Goal: Task Accomplishment & Management: Use online tool/utility

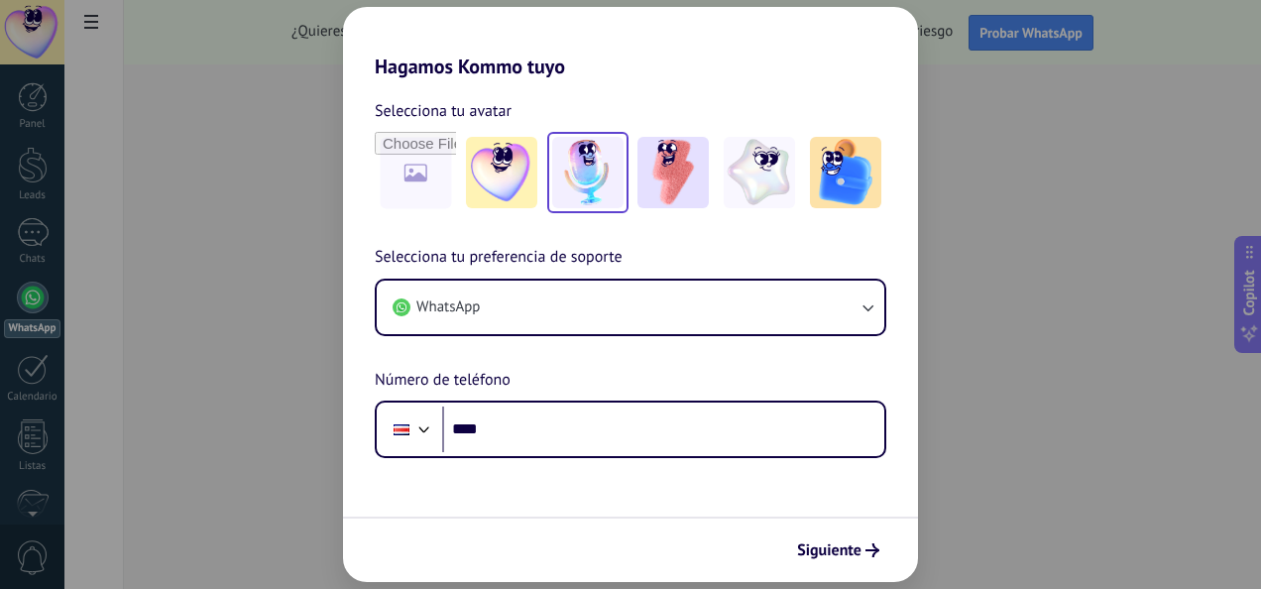
click at [576, 161] on img at bounding box center [587, 172] width 71 height 71
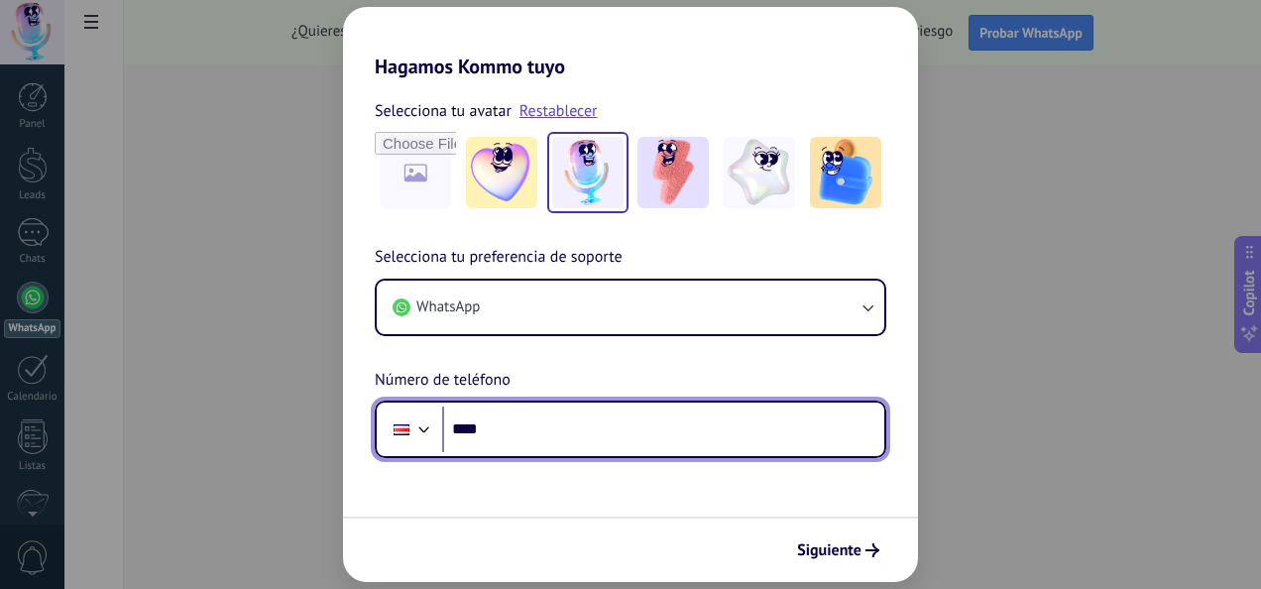
click at [553, 434] on input "****" at bounding box center [663, 429] width 442 height 46
type input "**********"
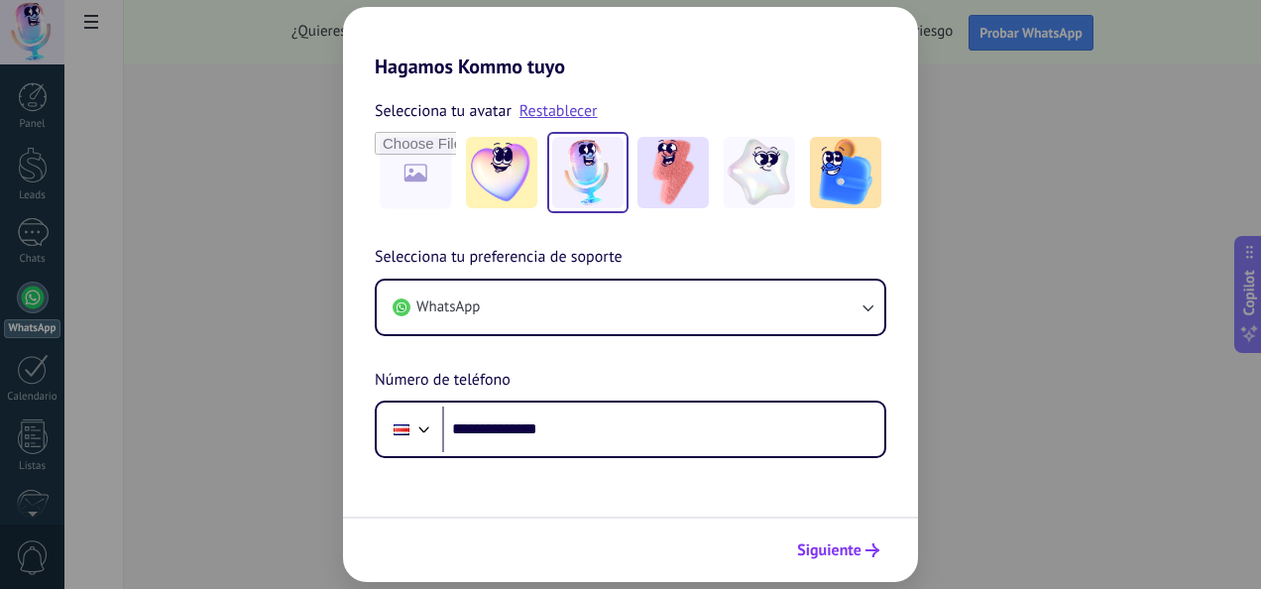
click at [847, 545] on span "Siguiente" at bounding box center [829, 550] width 64 height 14
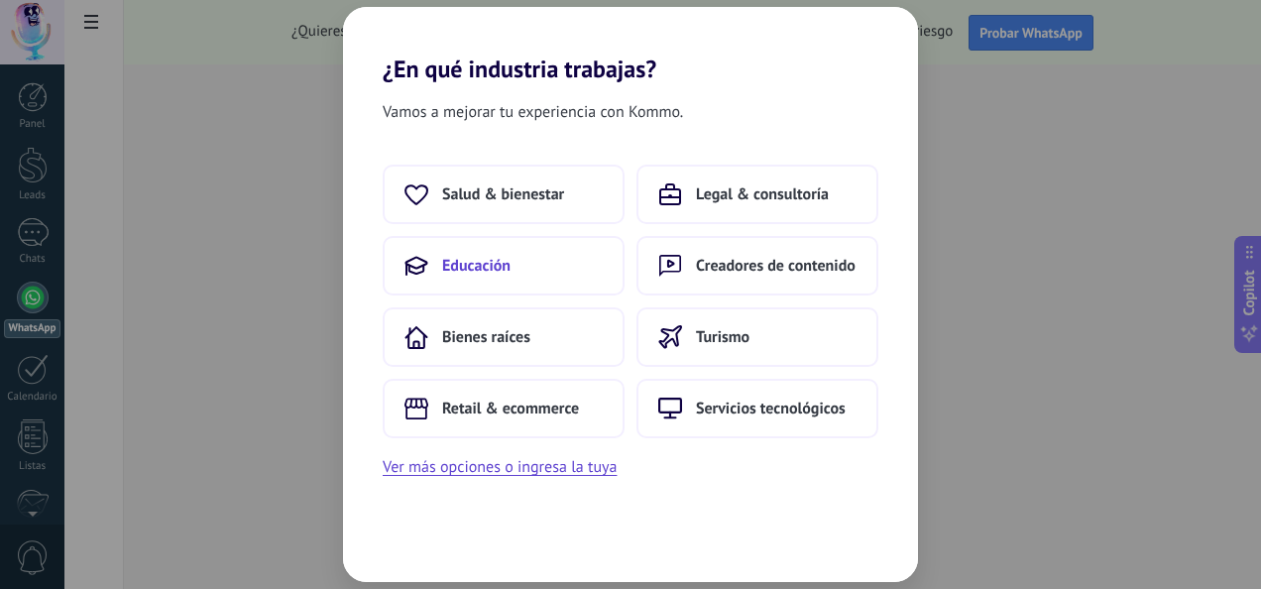
click at [496, 280] on button "Educación" at bounding box center [504, 265] width 242 height 59
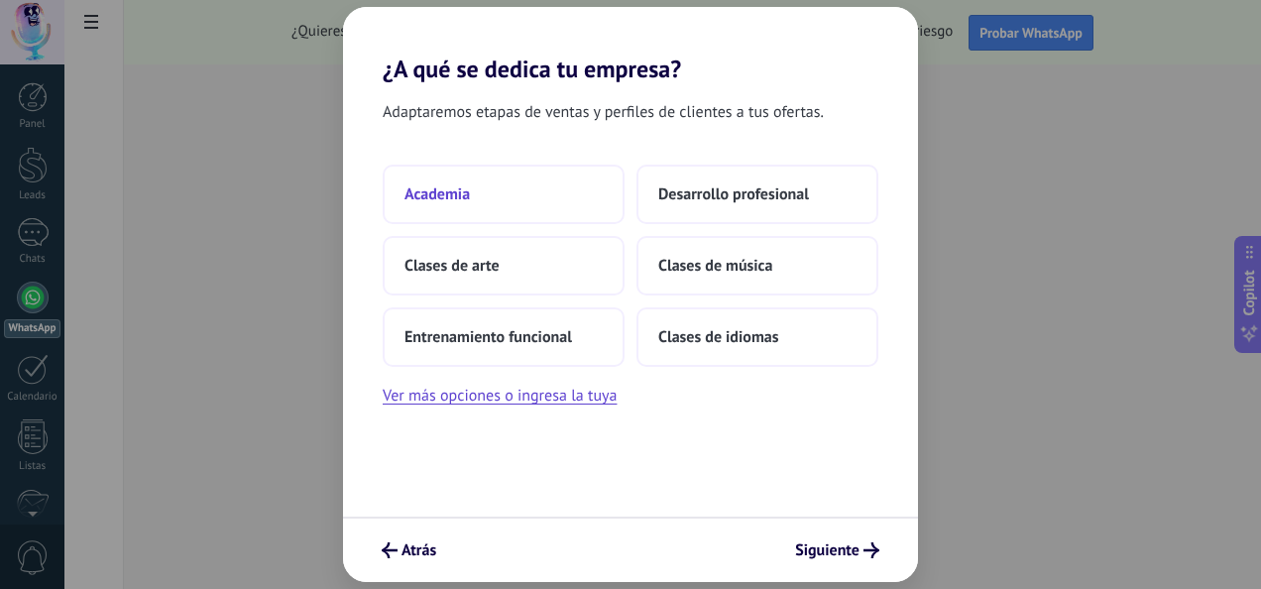
click at [456, 188] on span "Academia" at bounding box center [436, 194] width 65 height 20
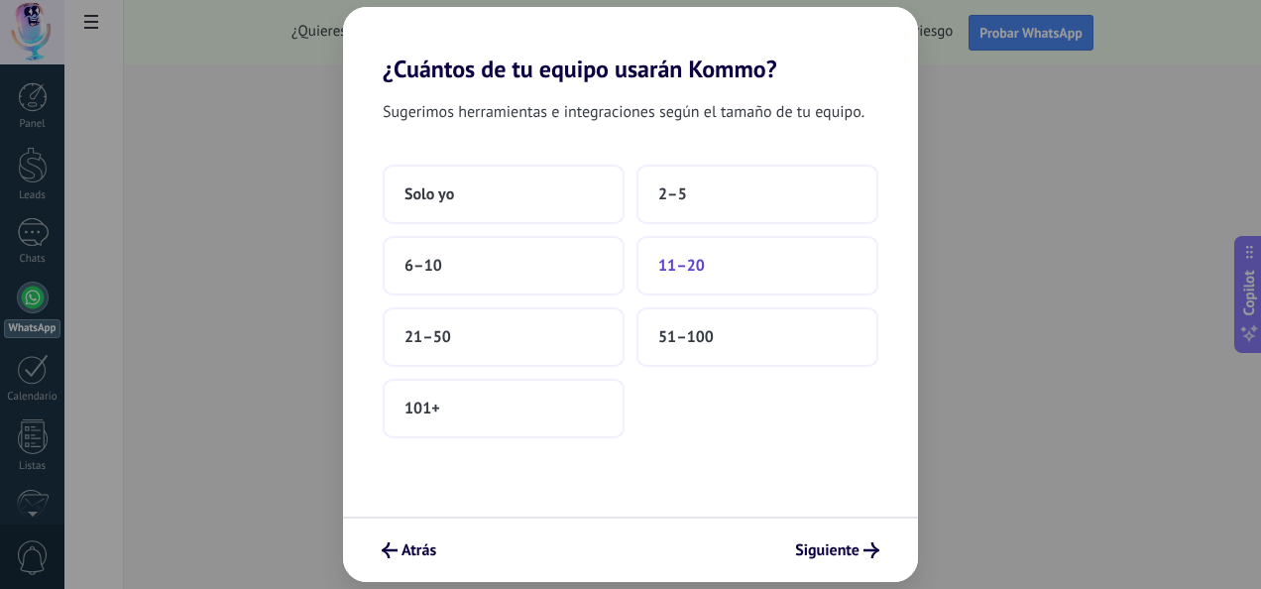
click at [666, 254] on button "11–20" at bounding box center [757, 265] width 242 height 59
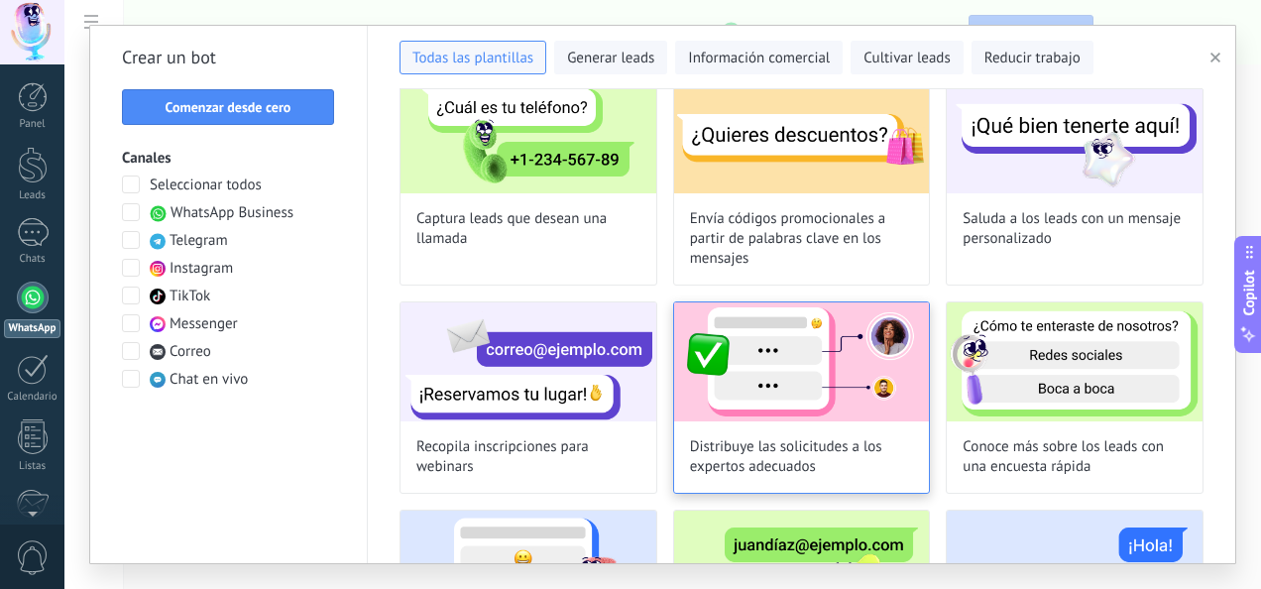
scroll to position [99, 0]
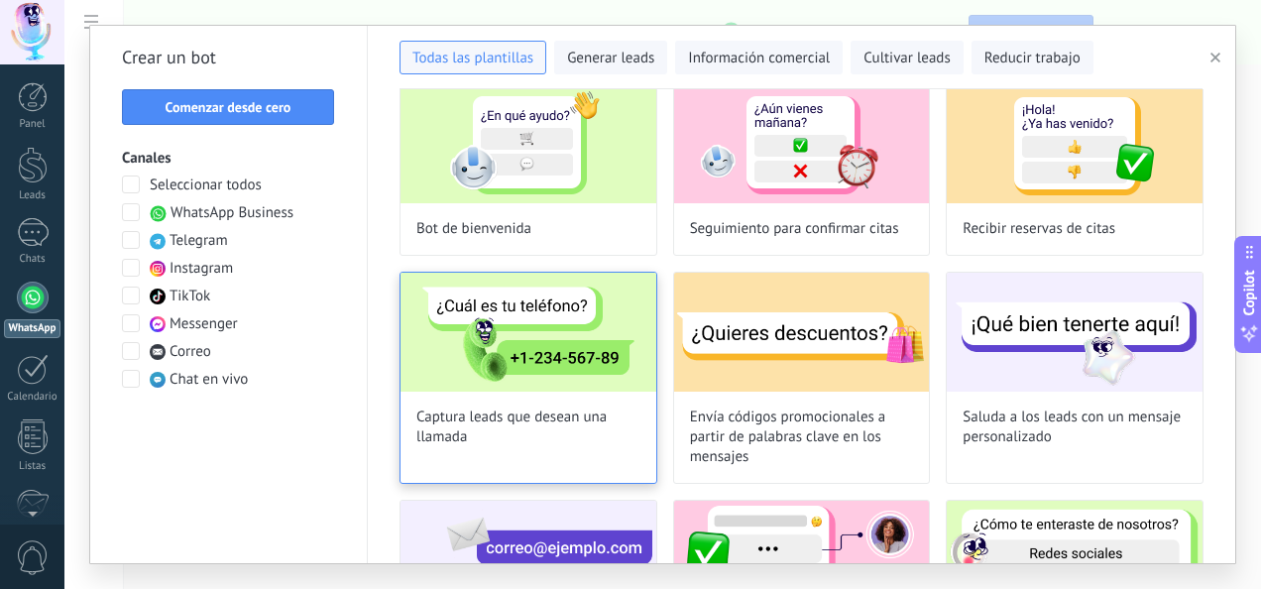
click at [516, 424] on span "Captura leads que desean una llamada" at bounding box center [528, 427] width 224 height 40
type input "**********"
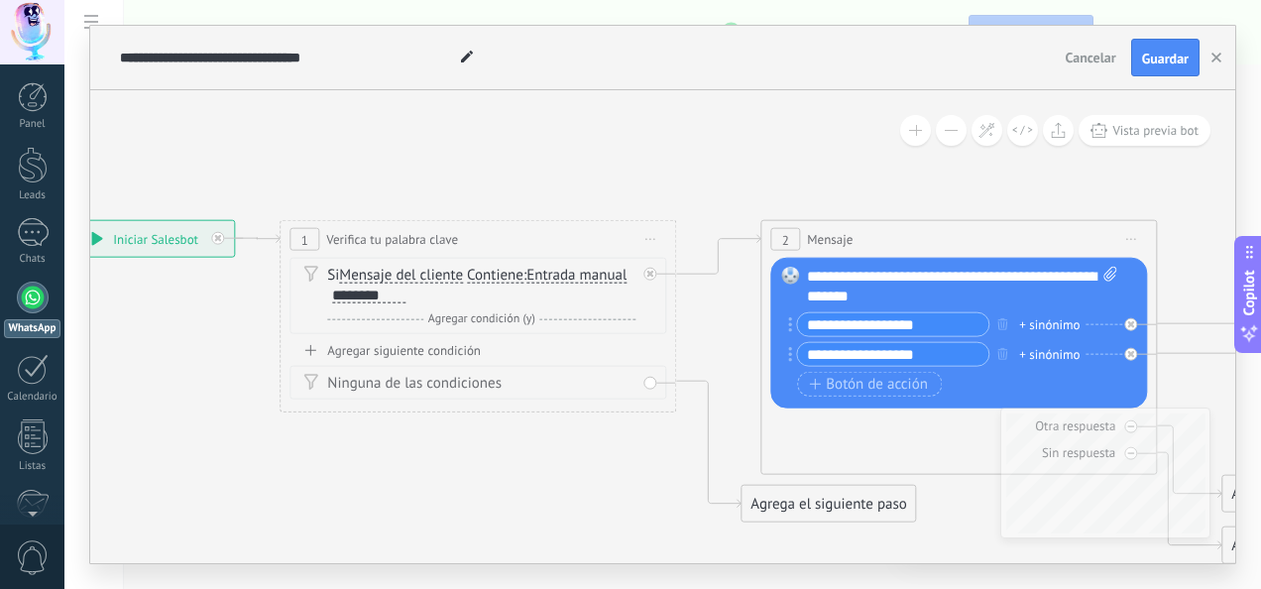
drag, startPoint x: 787, startPoint y: 410, endPoint x: 342, endPoint y: 439, distance: 446.0
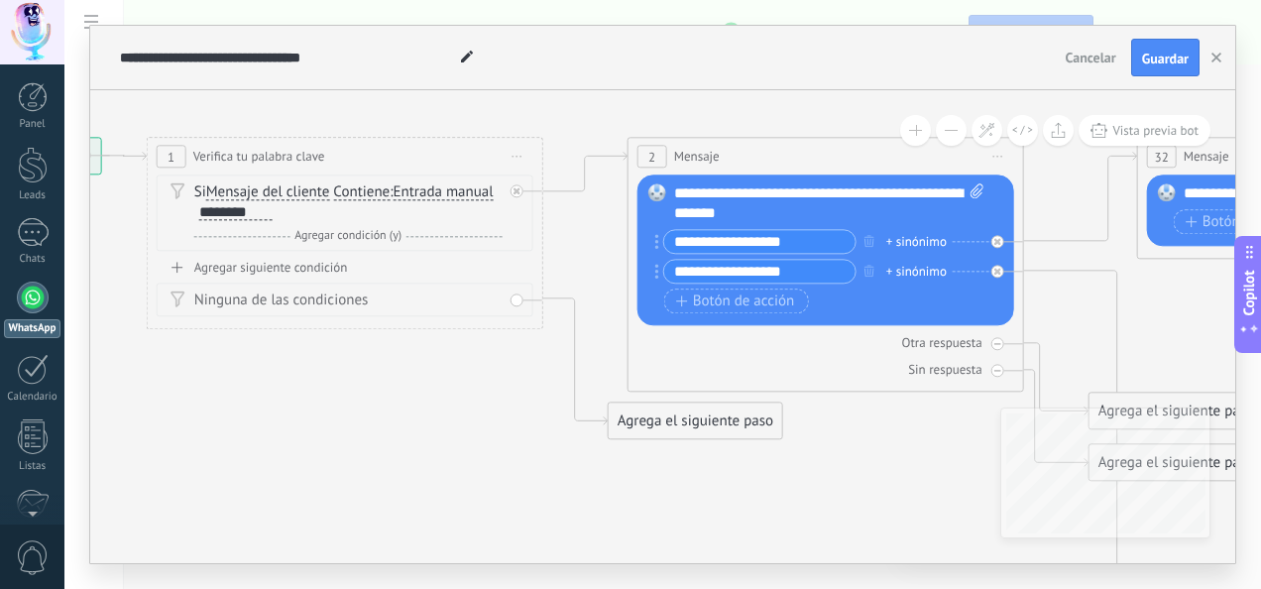
drag, startPoint x: 478, startPoint y: 505, endPoint x: 362, endPoint y: 436, distance: 134.7
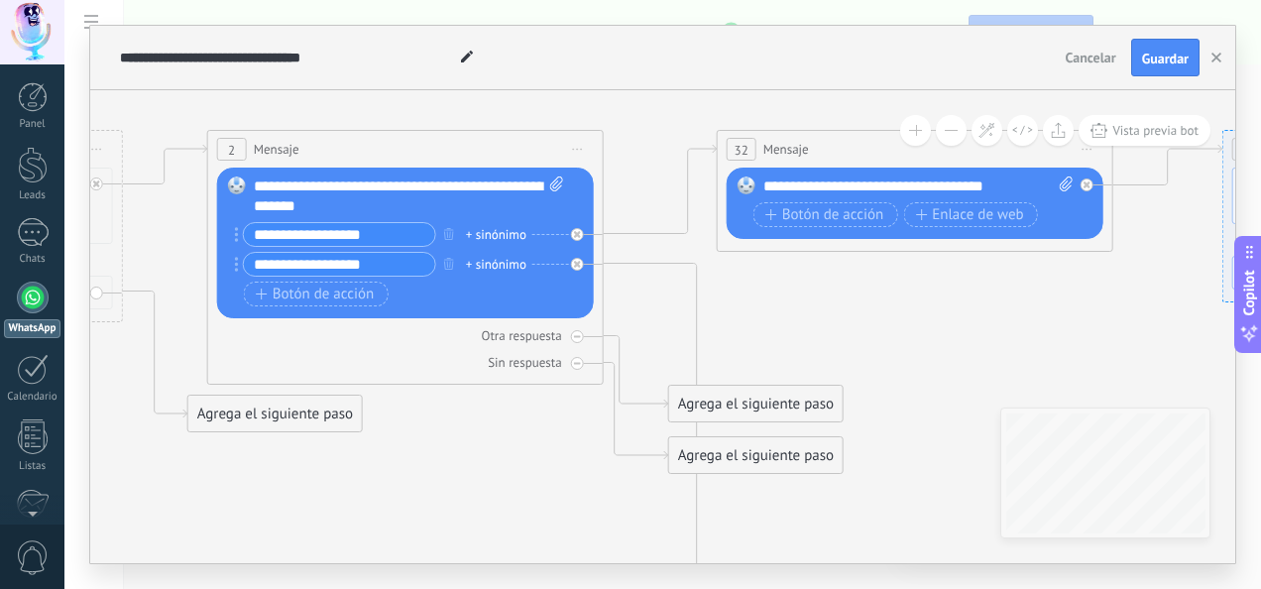
drag, startPoint x: 904, startPoint y: 531, endPoint x: 483, endPoint y: 514, distance: 421.6
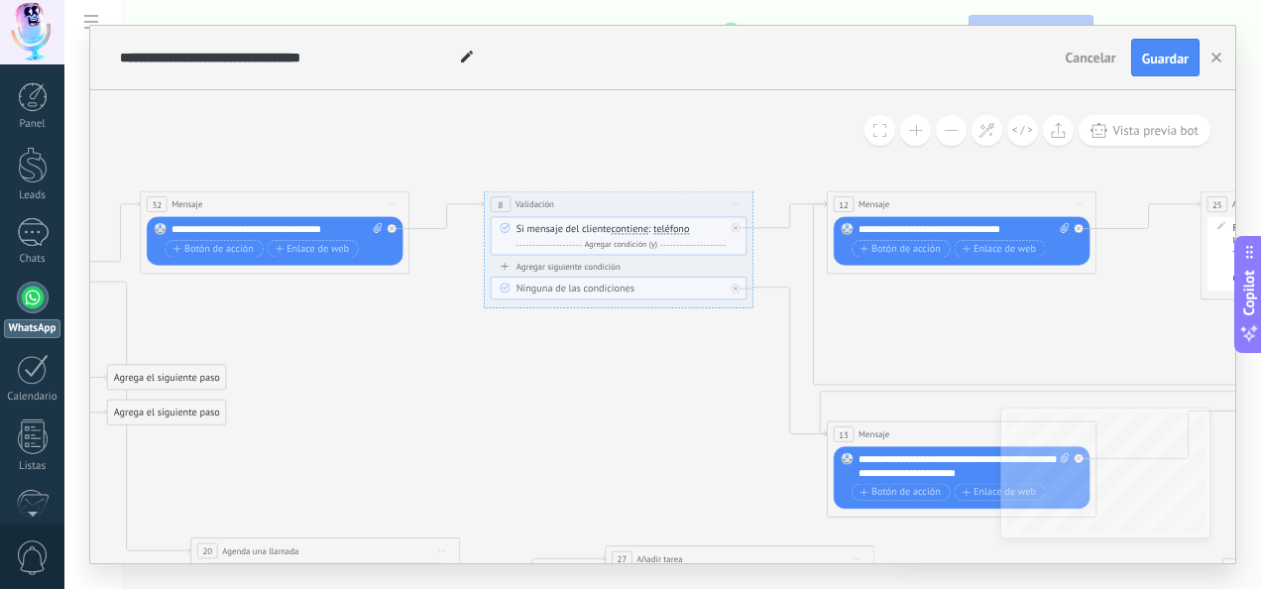
drag, startPoint x: 930, startPoint y: 391, endPoint x: 412, endPoint y: 351, distance: 519.0
click at [412, 351] on icon at bounding box center [572, 432] width 3175 height 1157
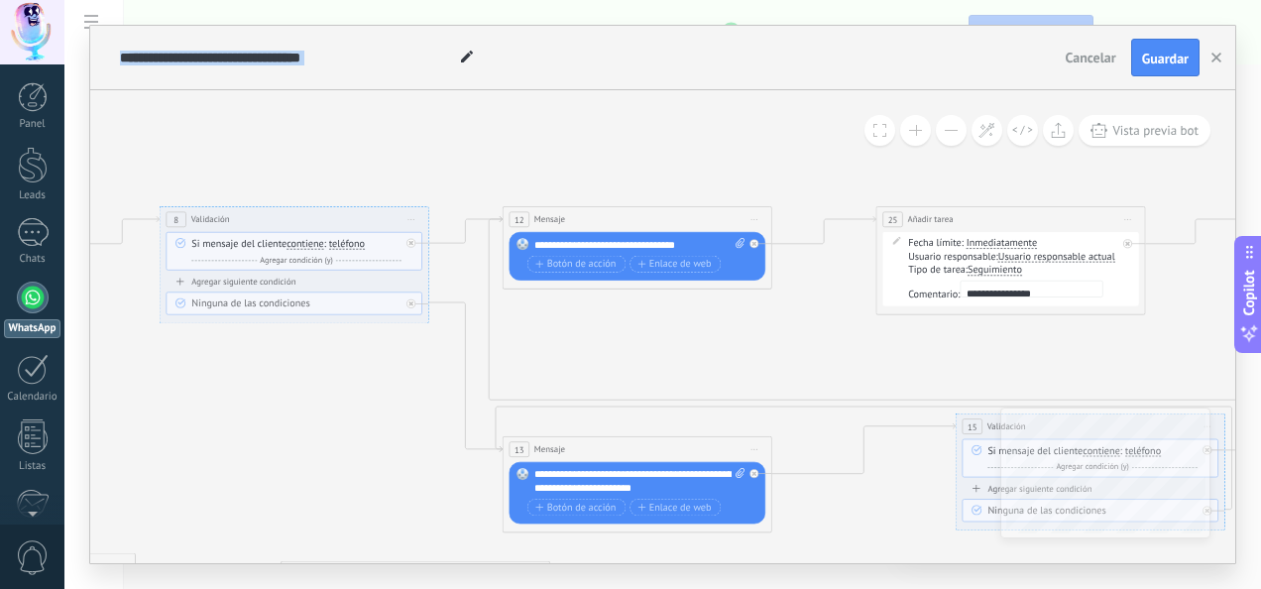
drag, startPoint x: 613, startPoint y: 408, endPoint x: 287, endPoint y: 424, distance: 325.5
click at [287, 424] on icon at bounding box center [247, 447] width 3175 height 1157
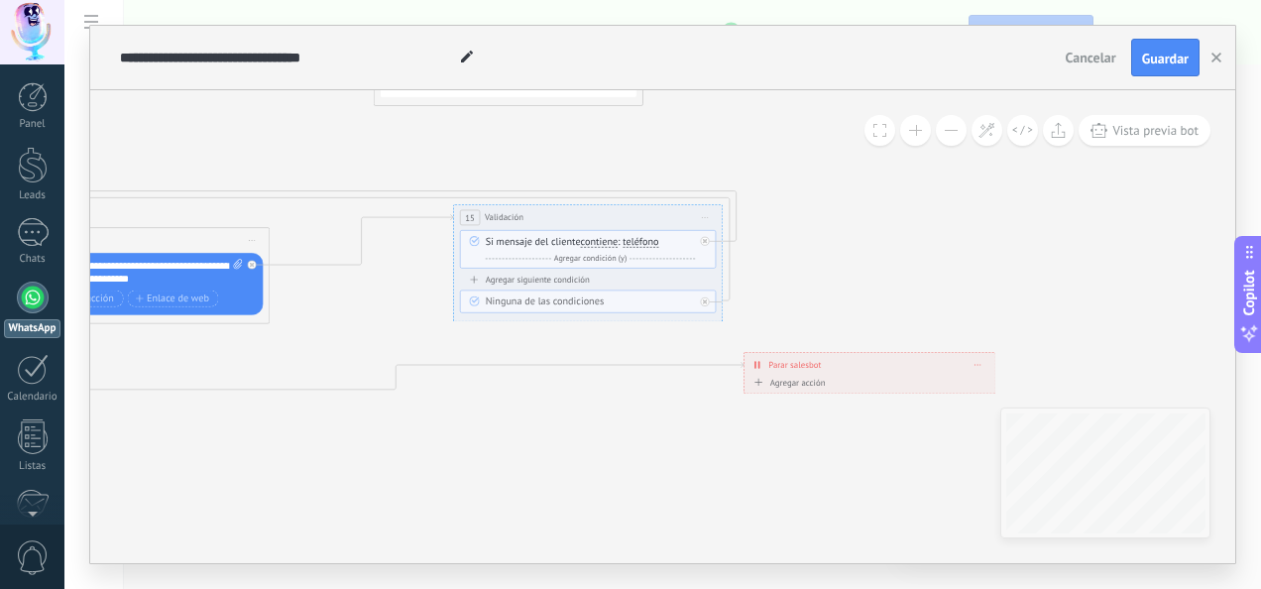
drag, startPoint x: 614, startPoint y: 498, endPoint x: 297, endPoint y: 495, distance: 316.2
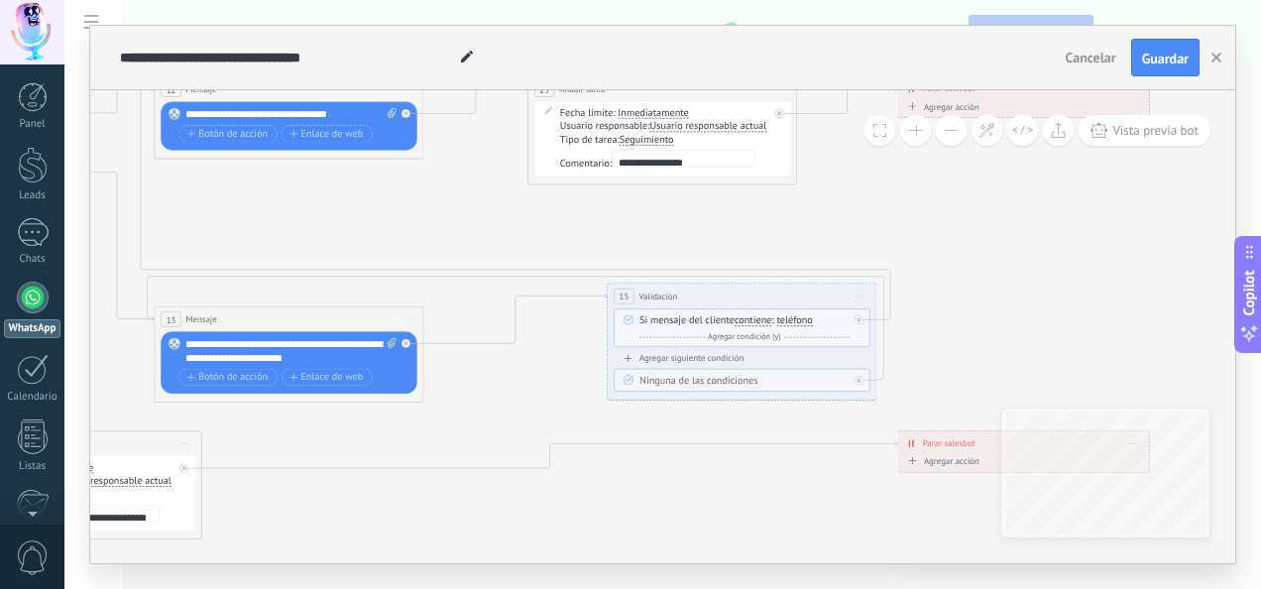
drag, startPoint x: 792, startPoint y: 480, endPoint x: 975, endPoint y: 558, distance: 199.4
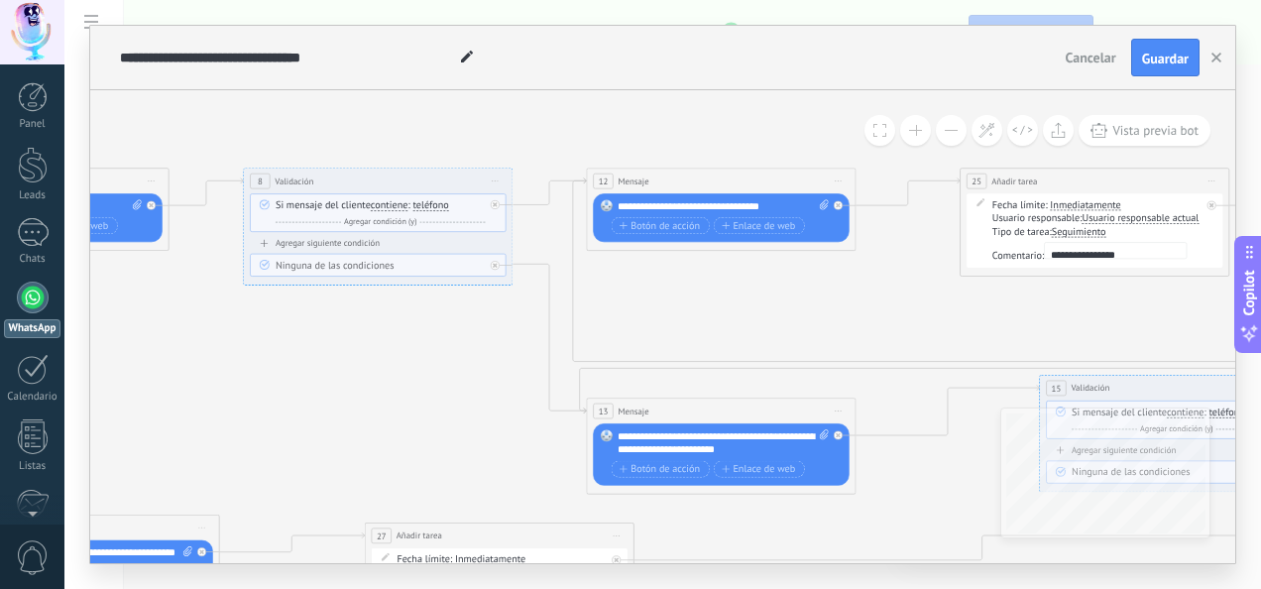
drag, startPoint x: 144, startPoint y: 222, endPoint x: 560, endPoint y: 313, distance: 426.2
click at [560, 313] on icon at bounding box center [331, 408] width 3175 height 1157
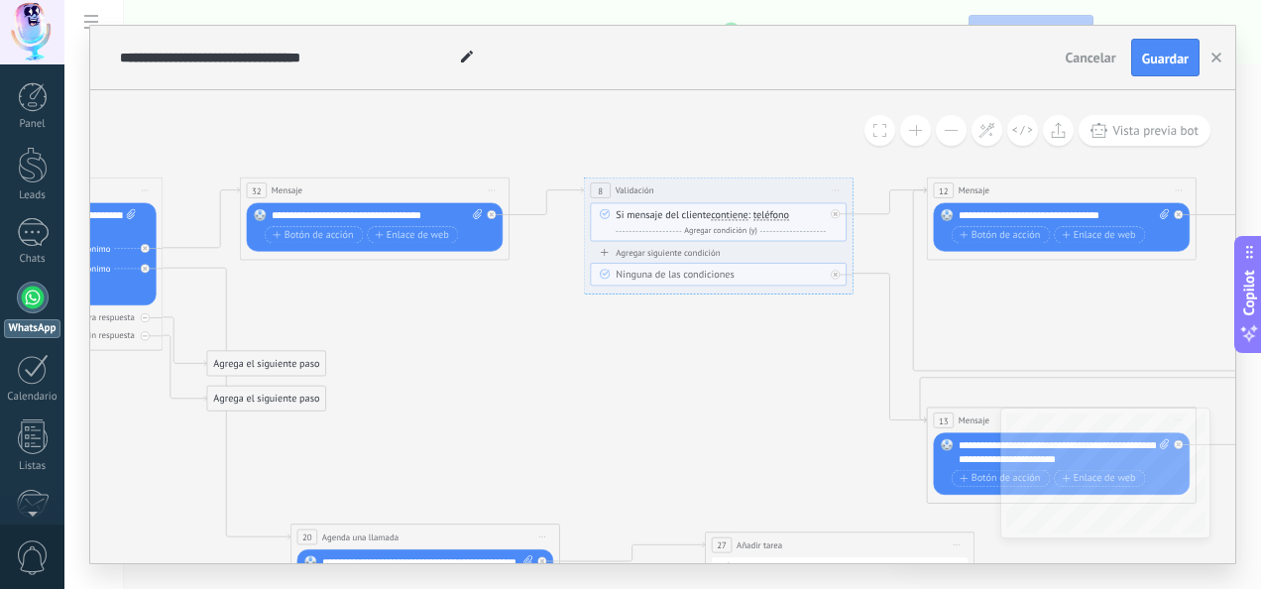
drag, startPoint x: 262, startPoint y: 345, endPoint x: 601, endPoint y: 354, distance: 339.2
click at [601, 354] on icon at bounding box center [671, 418] width 3175 height 1157
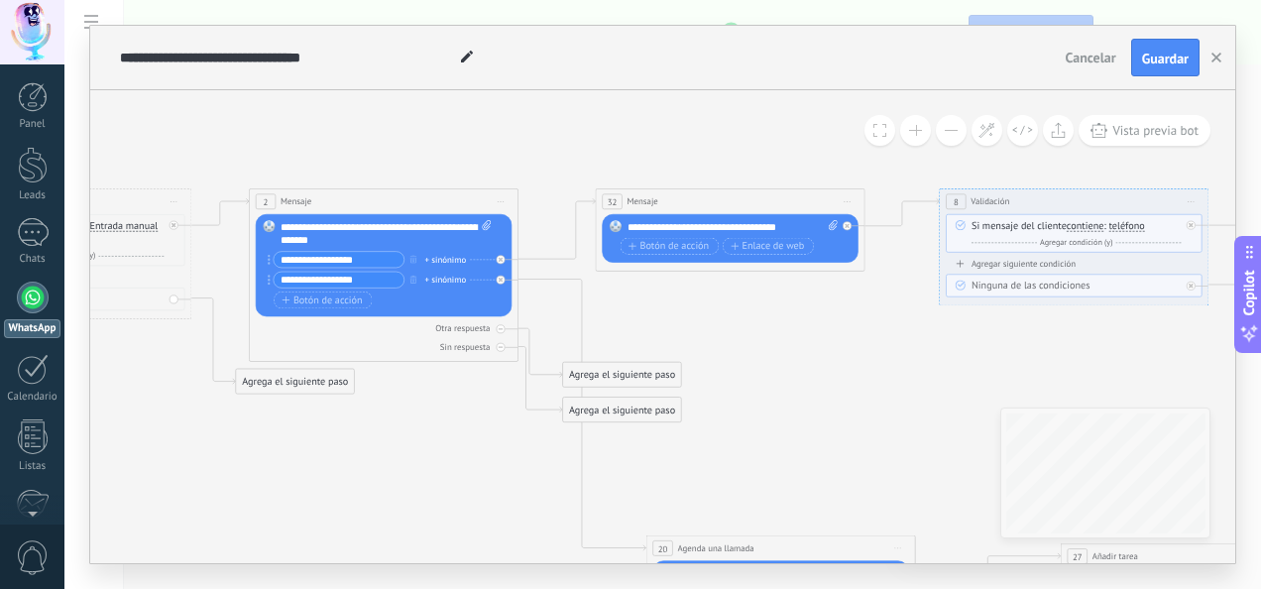
drag, startPoint x: 418, startPoint y: 359, endPoint x: 774, endPoint y: 370, distance: 356.1
click at [774, 370] on icon at bounding box center [1027, 429] width 3175 height 1157
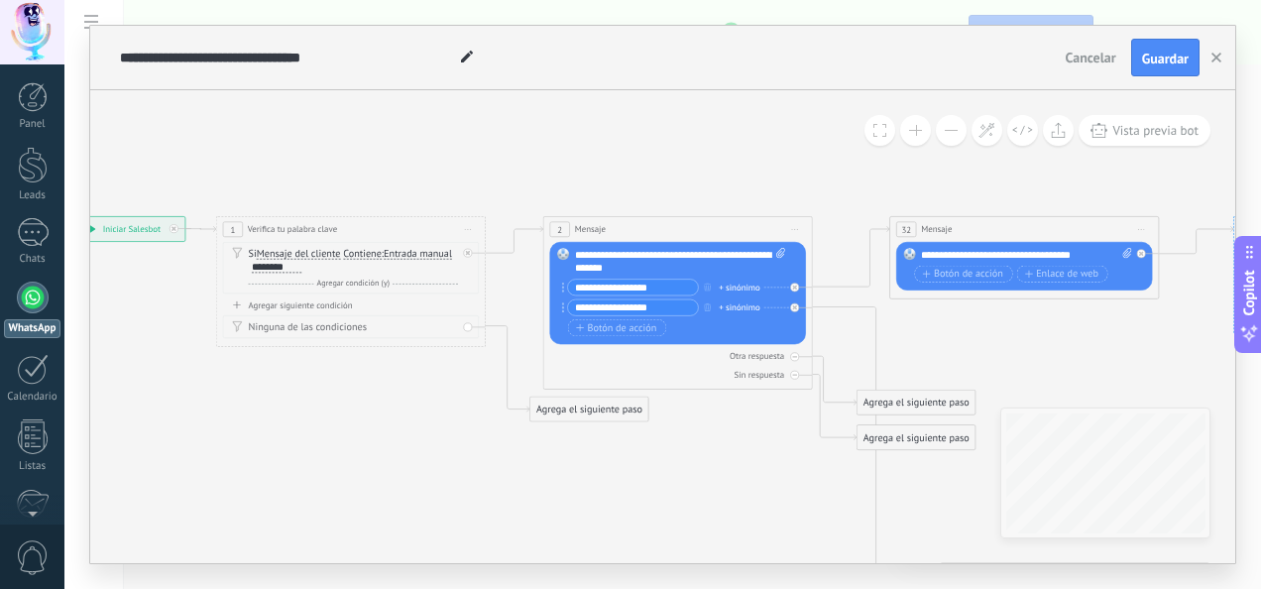
drag, startPoint x: 329, startPoint y: 449, endPoint x: 624, endPoint y: 477, distance: 295.7
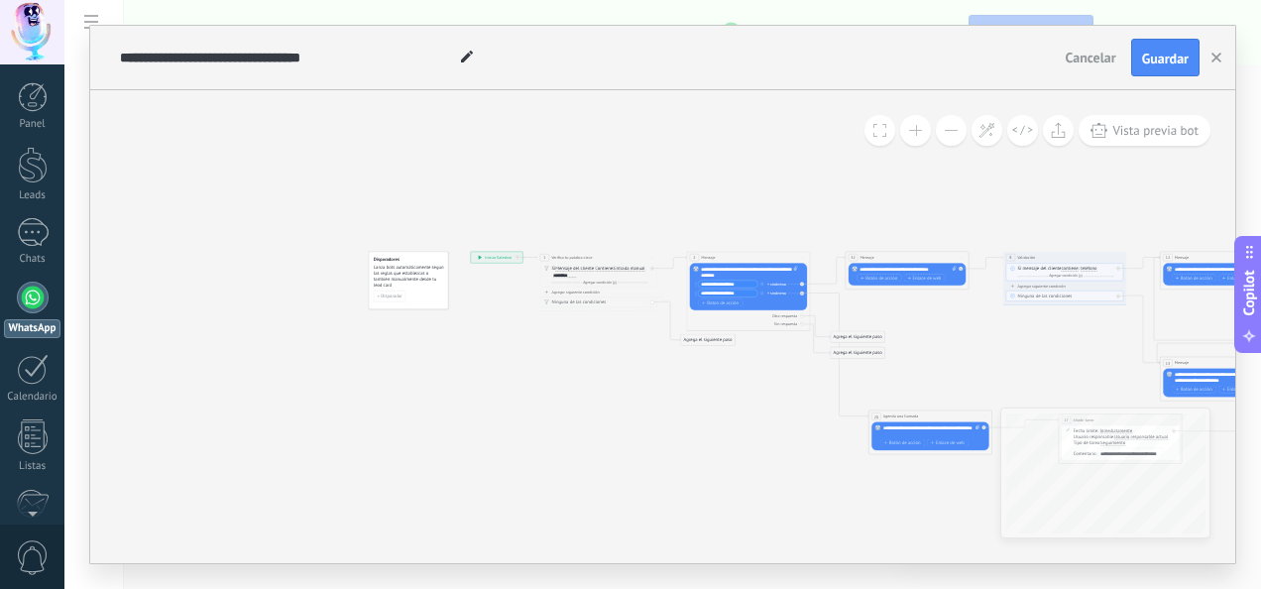
drag, startPoint x: 658, startPoint y: 433, endPoint x: 753, endPoint y: 482, distance: 106.8
click at [753, 482] on icon at bounding box center [1043, 362] width 1454 height 530
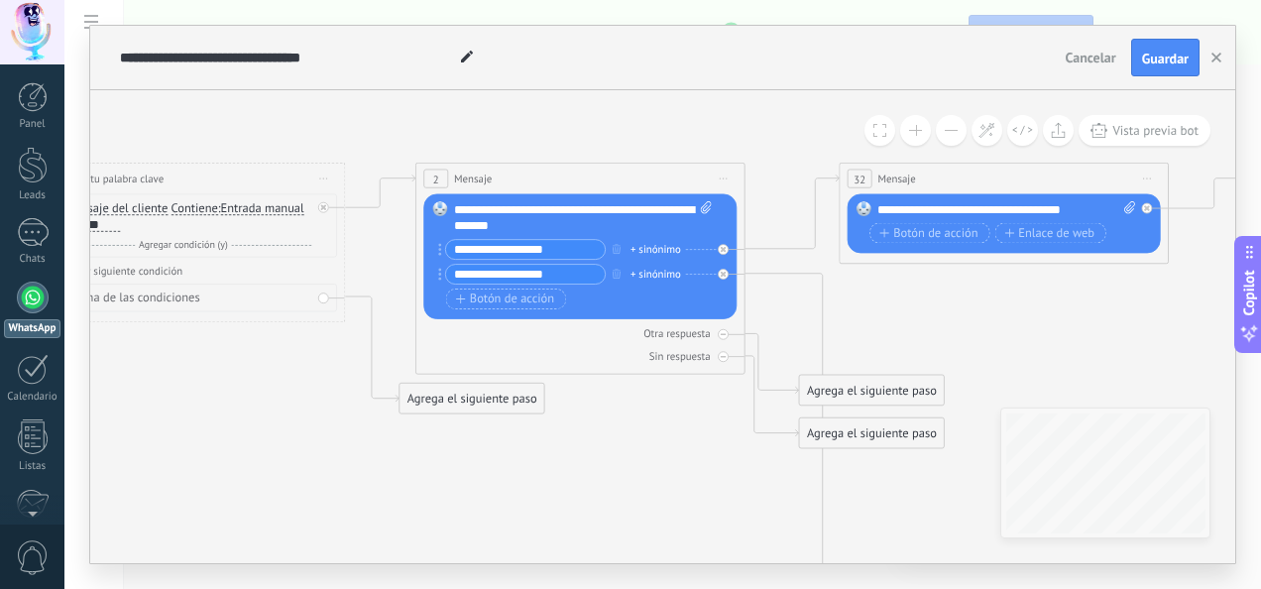
drag, startPoint x: 748, startPoint y: 427, endPoint x: 313, endPoint y: 478, distance: 438.1
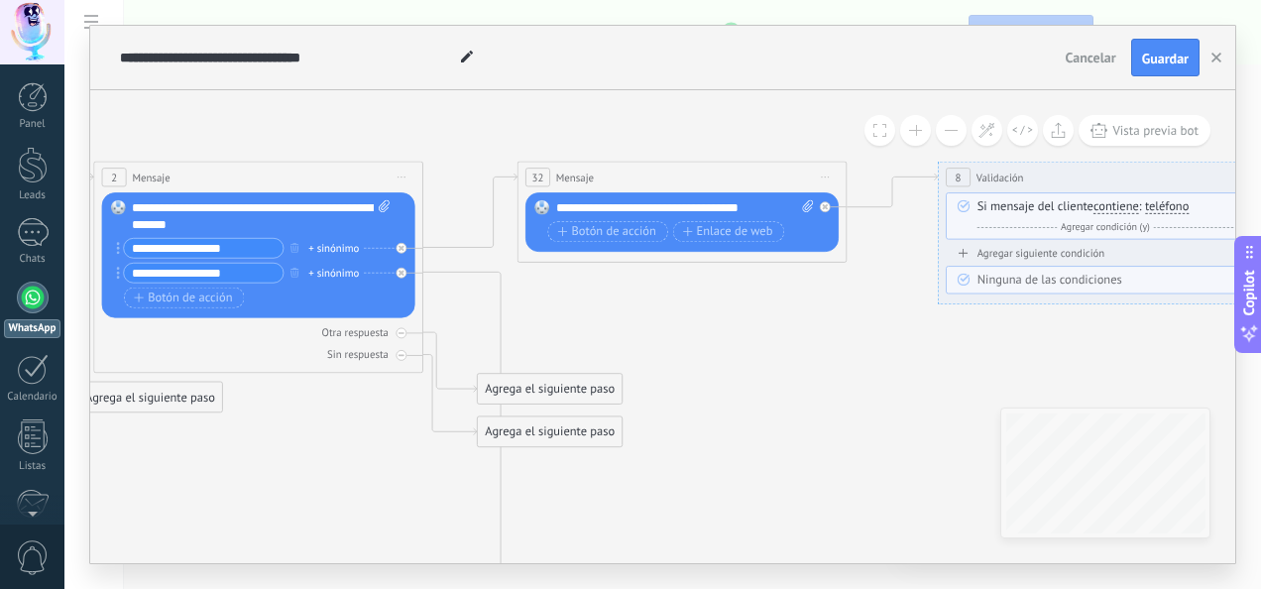
drag, startPoint x: 720, startPoint y: 479, endPoint x: 400, endPoint y: 478, distance: 320.2
click at [400, 478] on icon at bounding box center [1046, 456] width 3882 height 1415
click at [1069, 133] on button at bounding box center [1058, 130] width 31 height 31
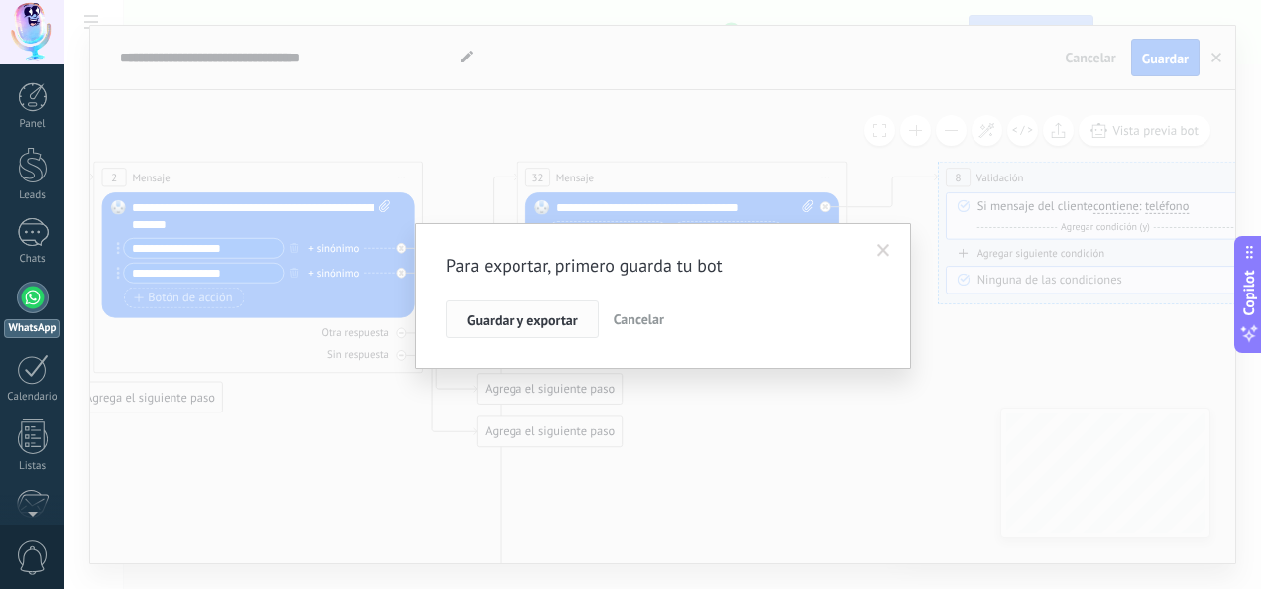
click at [569, 333] on button "Guardar y exportar" at bounding box center [522, 319] width 153 height 38
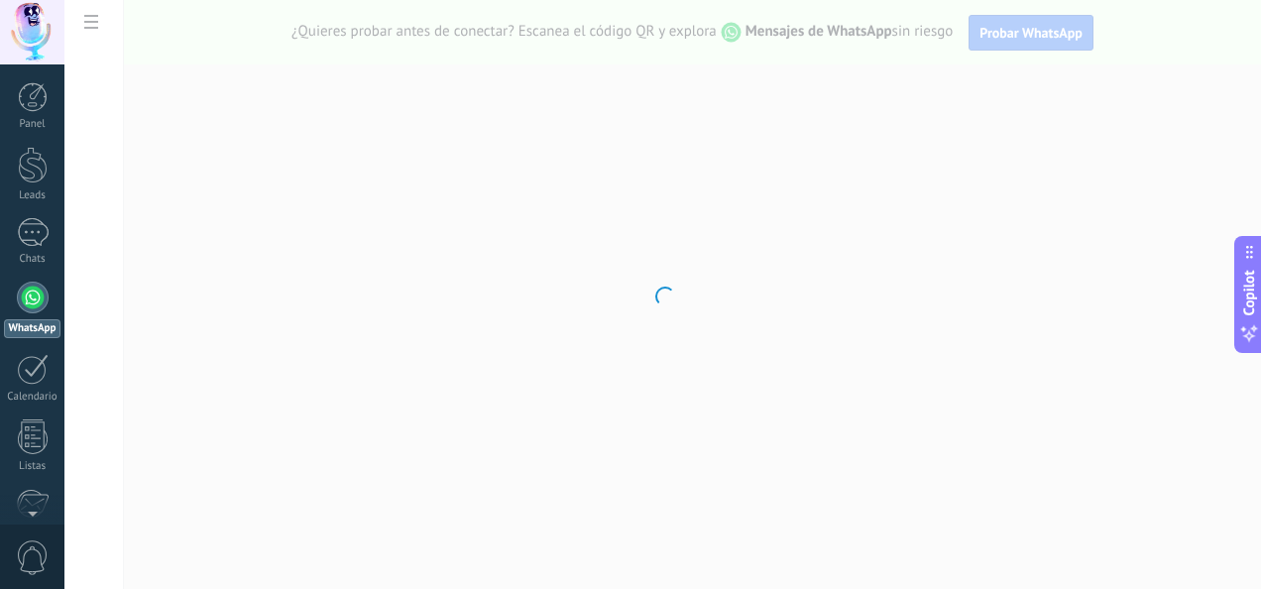
scroll to position [234, 0]
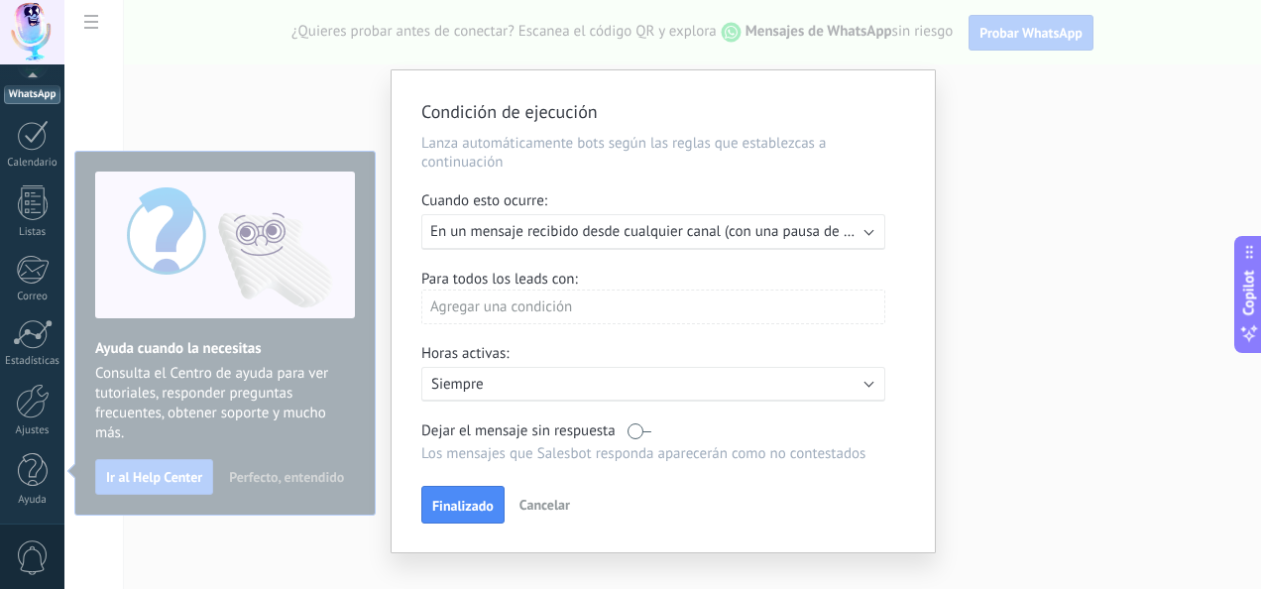
click at [1151, 151] on div "Condición de ejecución Lanza automáticamente bots según las reglas que establez…" at bounding box center [662, 294] width 1197 height 589
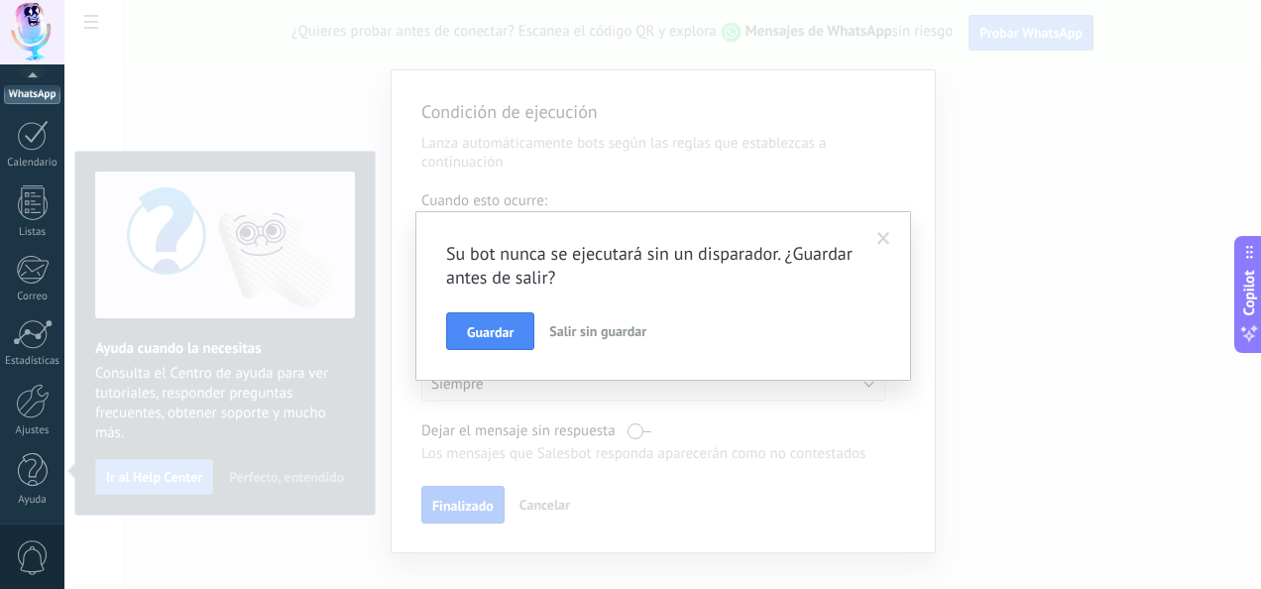
click at [887, 234] on span at bounding box center [883, 239] width 13 height 14
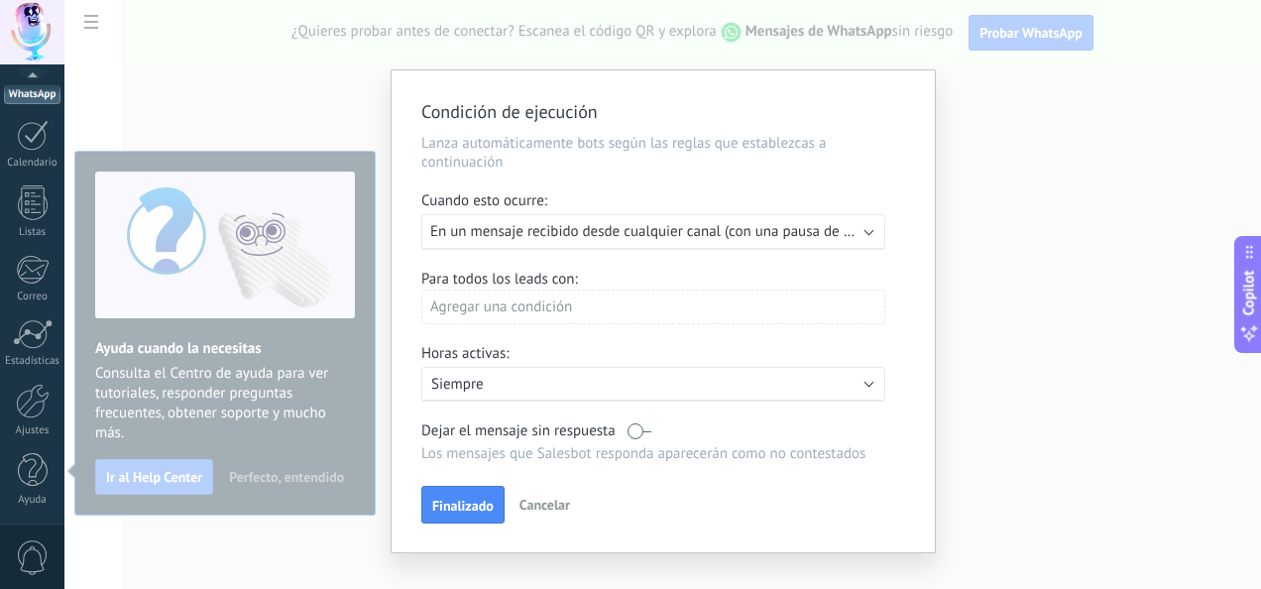
click at [1180, 115] on div "Condición de ejecución Lanza automáticamente bots según las reglas que establez…" at bounding box center [662, 294] width 1197 height 589
